Goal: Task Accomplishment & Management: Manage account settings

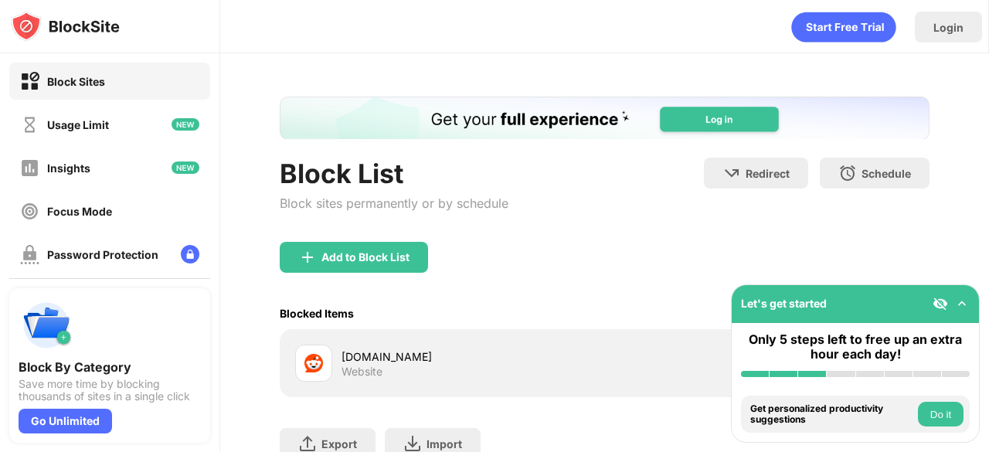
scroll to position [119, 0]
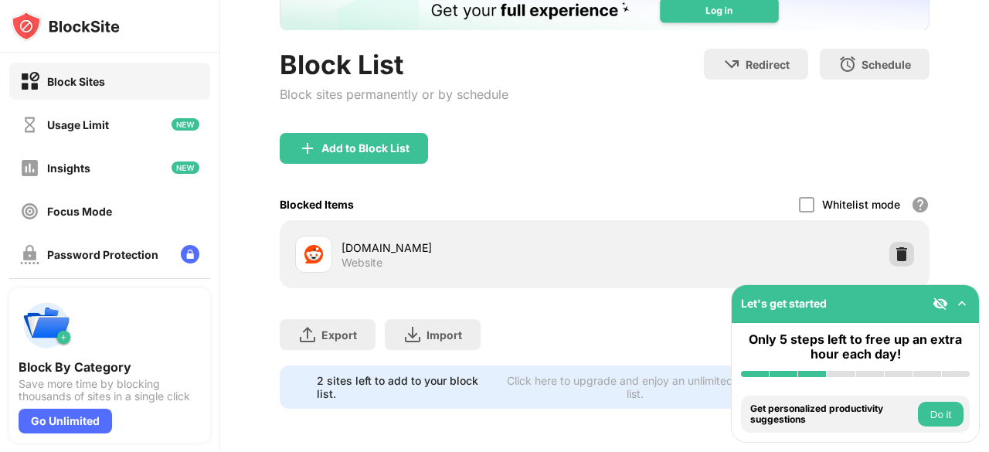
click at [894, 247] on img at bounding box center [901, 254] width 15 height 15
